Goal: Information Seeking & Learning: Learn about a topic

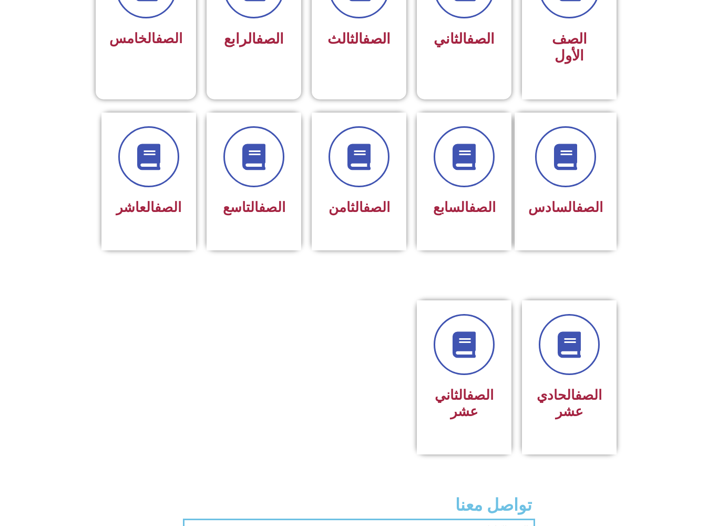
scroll to position [353, 0]
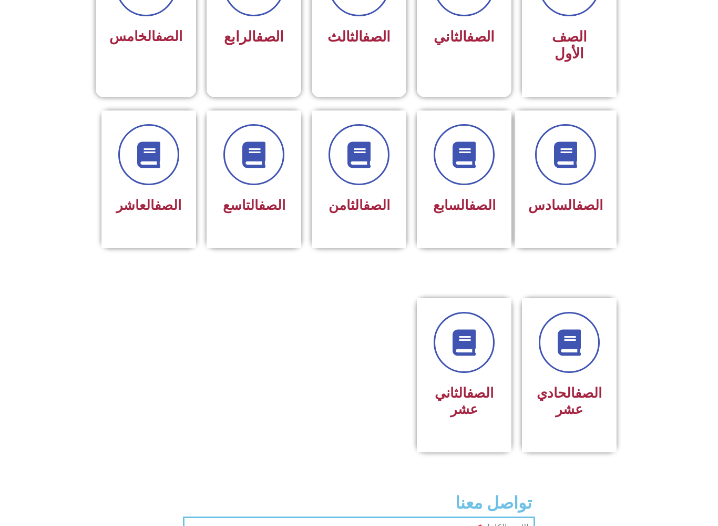
click at [163, 178] on span at bounding box center [148, 154] width 61 height 61
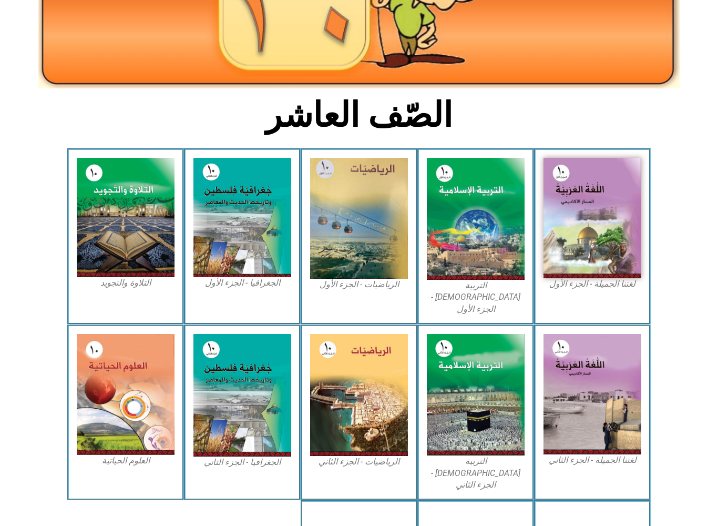
scroll to position [181, 0]
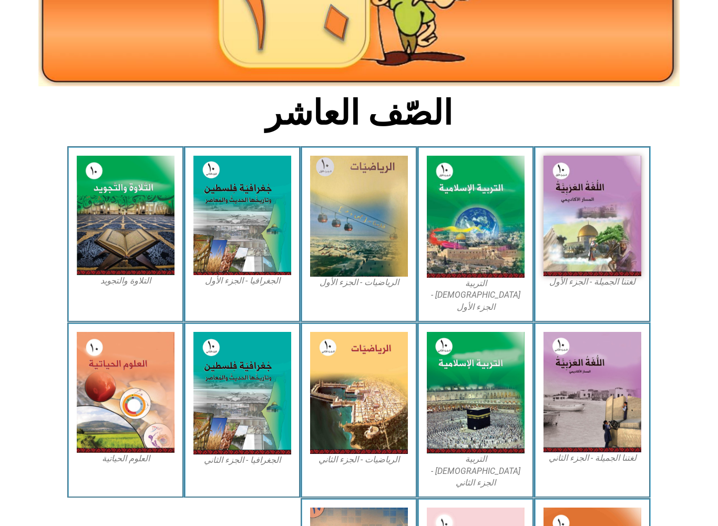
click at [606, 205] on img at bounding box center [592, 216] width 98 height 120
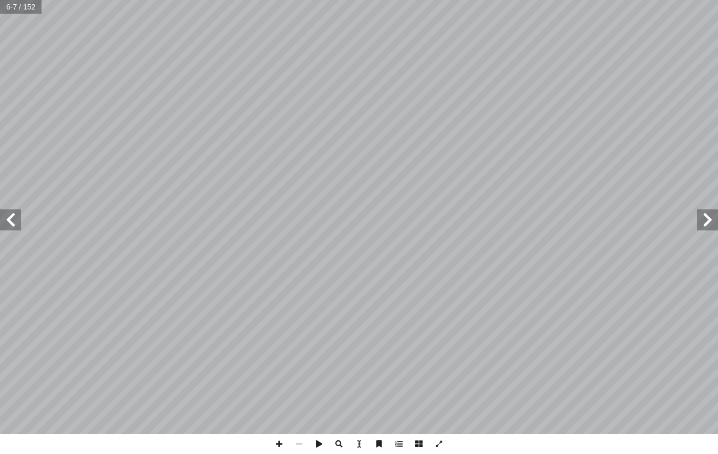
click at [5, 216] on span at bounding box center [10, 219] width 21 height 21
click at [14, 222] on span at bounding box center [10, 219] width 21 height 21
click at [20, 220] on span at bounding box center [10, 219] width 21 height 21
click at [13, 218] on span at bounding box center [10, 219] width 21 height 21
click at [705, 216] on span at bounding box center [707, 219] width 21 height 21
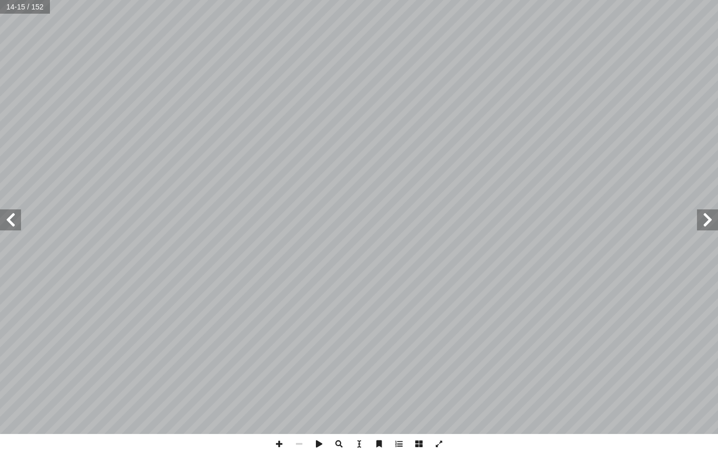
click at [701, 220] on span at bounding box center [707, 219] width 21 height 21
click at [20, 209] on span at bounding box center [10, 219] width 21 height 21
